Goal: Information Seeking & Learning: Check status

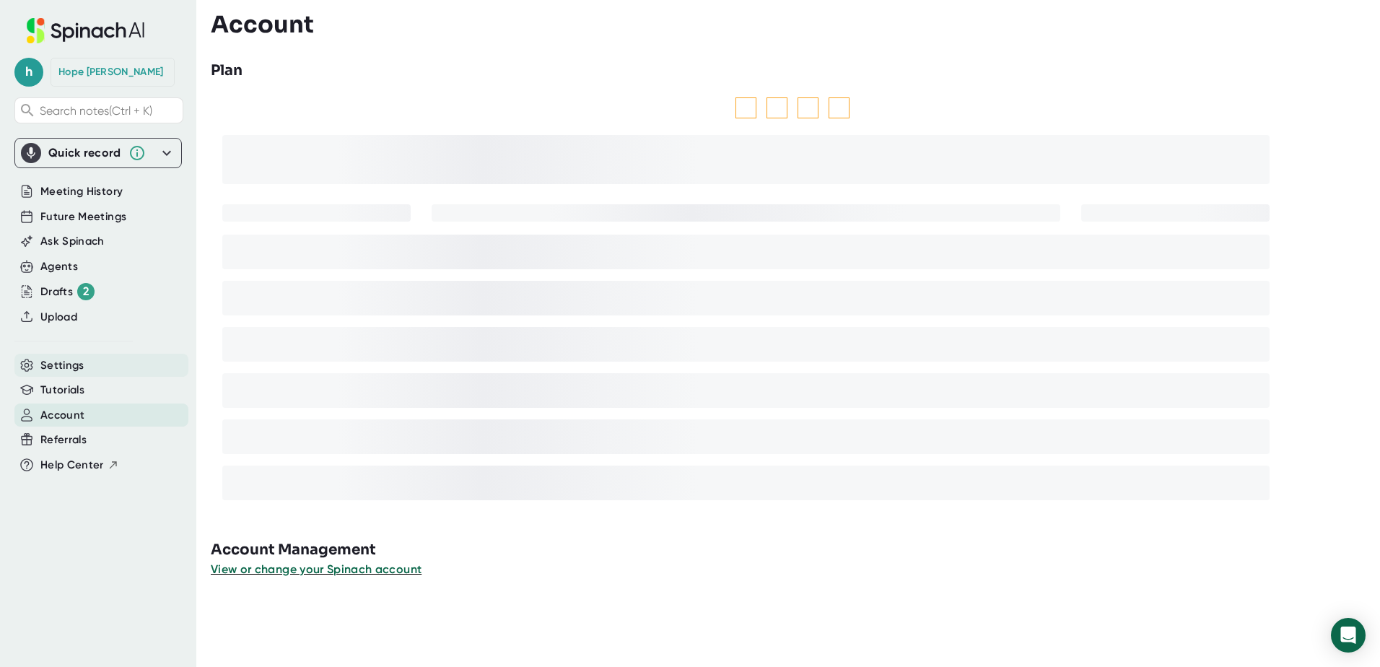
click at [66, 370] on span "Settings" at bounding box center [62, 365] width 44 height 17
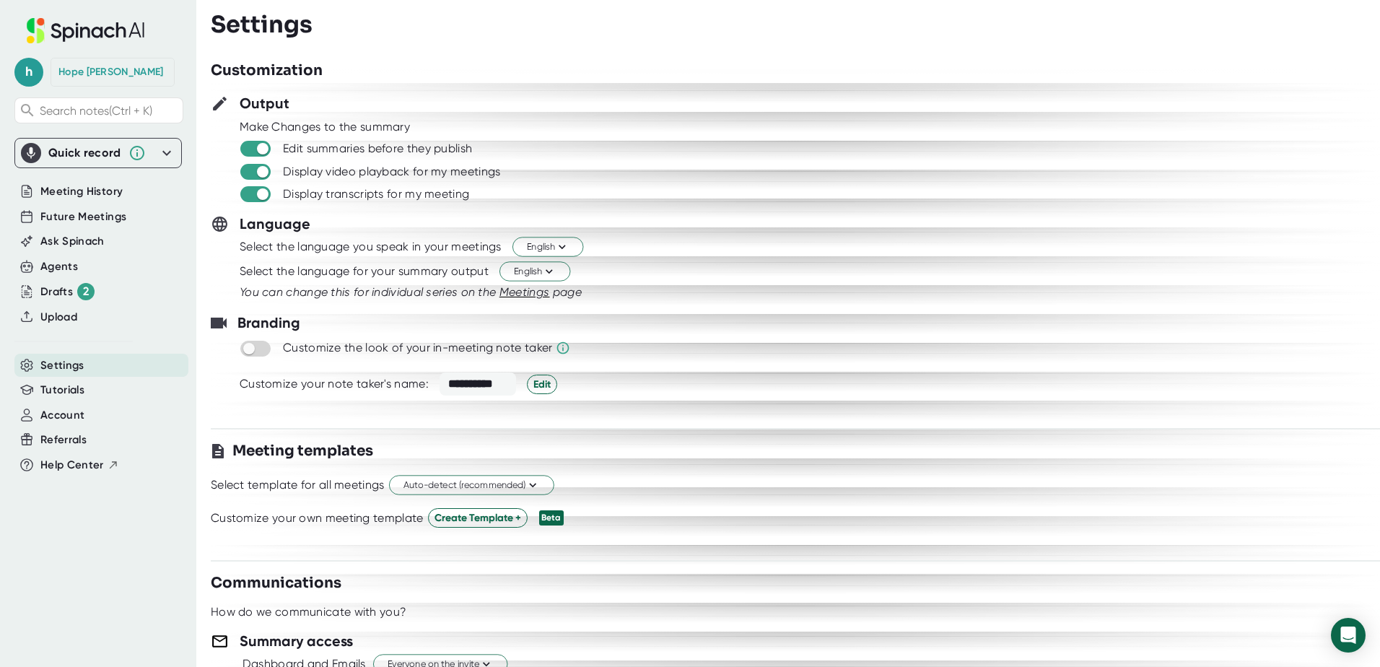
click at [940, 263] on div "Select the language for your summary output English" at bounding box center [795, 271] width 1169 height 25
click at [58, 192] on span "Meeting History" at bounding box center [81, 191] width 82 height 17
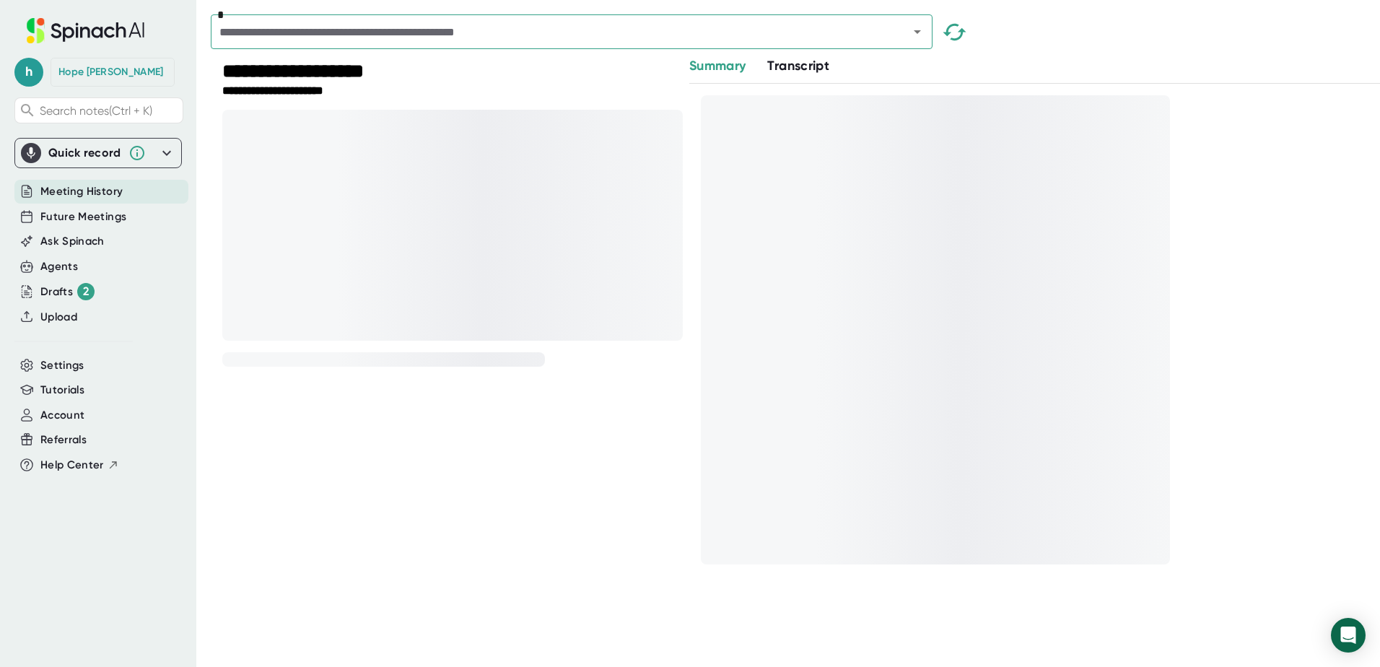
click at [1232, 49] on div "*" at bounding box center [795, 35] width 1169 height 42
drag, startPoint x: 372, startPoint y: 559, endPoint x: 365, endPoint y: 558, distance: 7.4
click at [372, 559] on div "**********" at bounding box center [441, 321] width 461 height 531
click at [1352, 143] on div at bounding box center [1034, 336] width 691 height 504
